Goal: Task Accomplishment & Management: Manage account settings

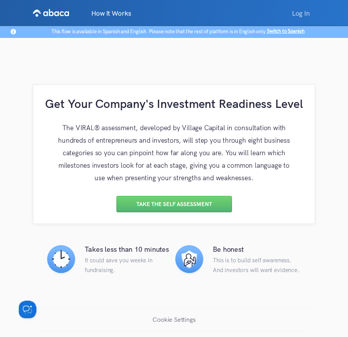
click at [301, 11] on link "Log In" at bounding box center [301, 13] width 28 height 16
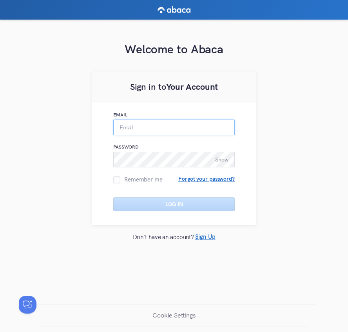
click at [160, 129] on input "Email" at bounding box center [173, 127] width 121 height 16
type input "[PERSON_NAME][EMAIL_ADDRESS][PERSON_NAME][DOMAIN_NAME]"
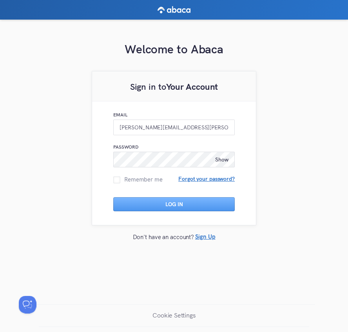
click at [220, 159] on span "Show" at bounding box center [221, 159] width 13 height 7
click at [224, 156] on span "Hide" at bounding box center [222, 159] width 11 height 7
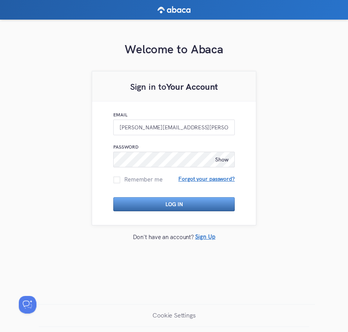
click at [178, 200] on button "Log In" at bounding box center [173, 204] width 121 height 14
